Goal: Task Accomplishment & Management: Manage account settings

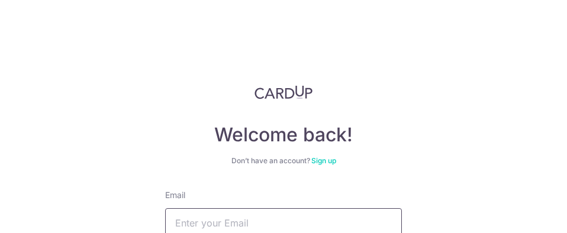
scroll to position [118, 0]
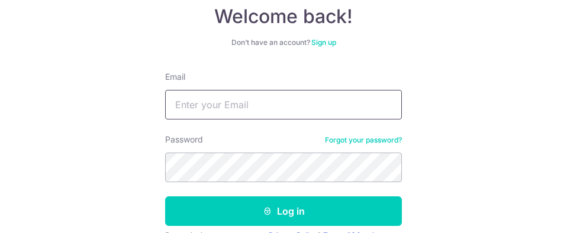
click at [249, 107] on input "Email" at bounding box center [283, 105] width 237 height 30
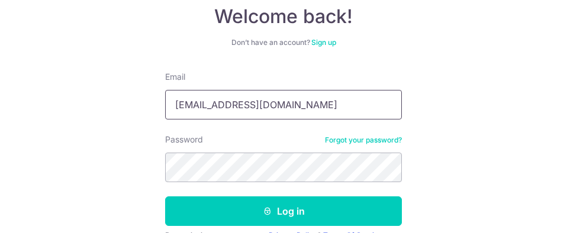
type input "[EMAIL_ADDRESS][DOMAIN_NAME]"
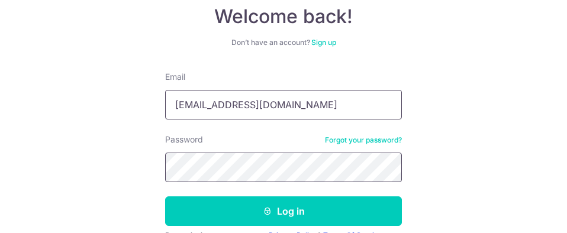
click at [165, 196] on button "Log in" at bounding box center [283, 211] width 237 height 30
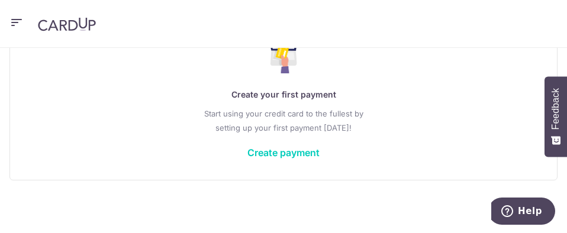
scroll to position [240, 0]
